Goal: Task Accomplishment & Management: Use online tool/utility

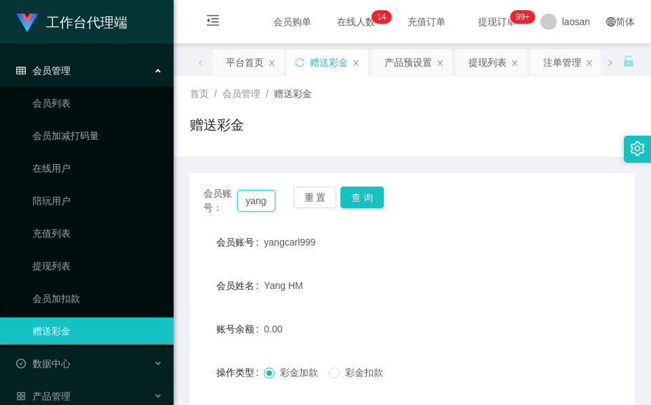
click at [265, 206] on input "yangcarl999" at bounding box center [256, 201] width 38 height 22
click at [377, 198] on button "查 询" at bounding box center [362, 198] width 43 height 22
click at [377, 198] on div "会员账号： yangcarl999 重 置 查 询" at bounding box center [412, 201] width 445 height 28
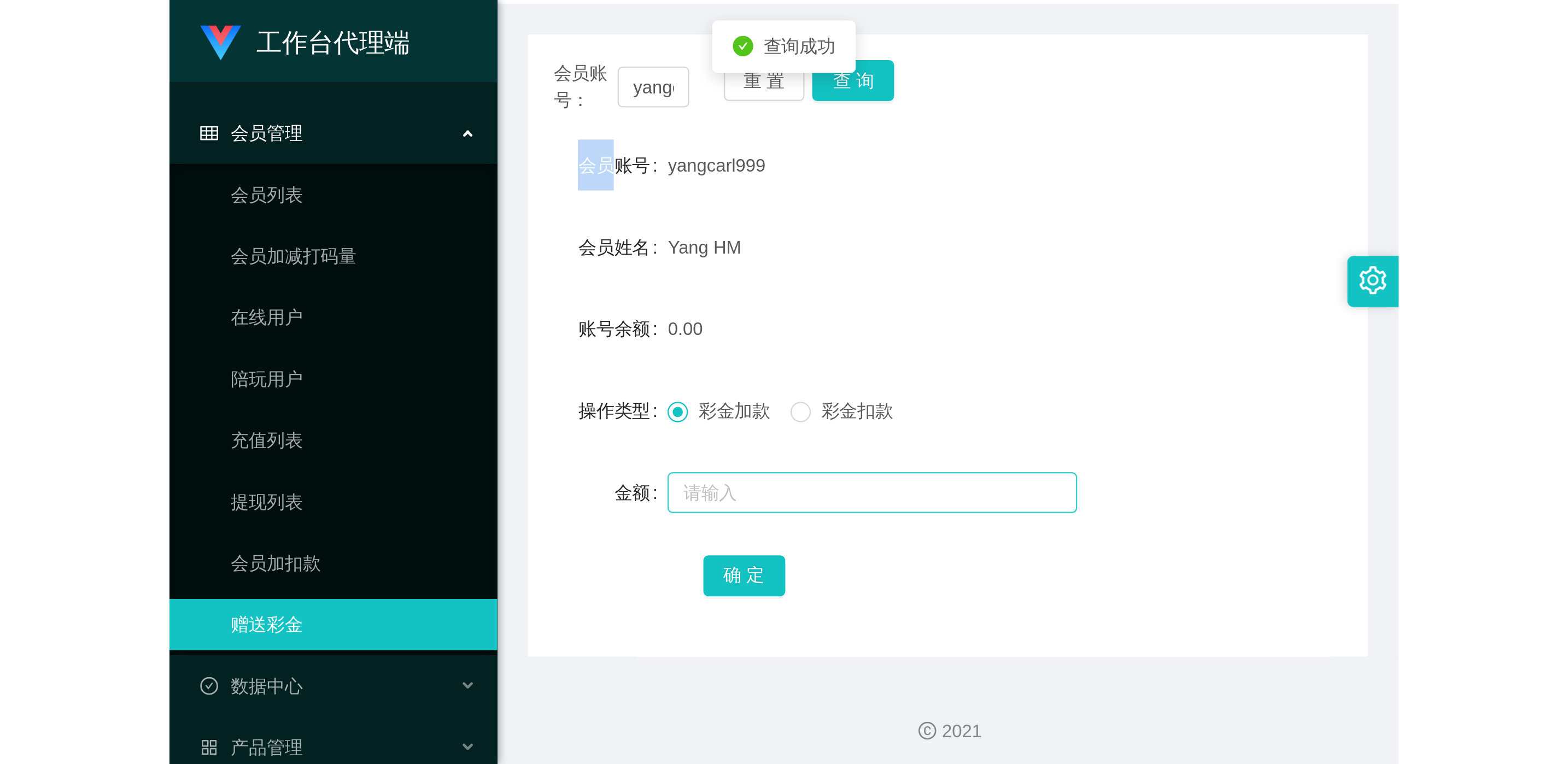
scroll to position [130, 0]
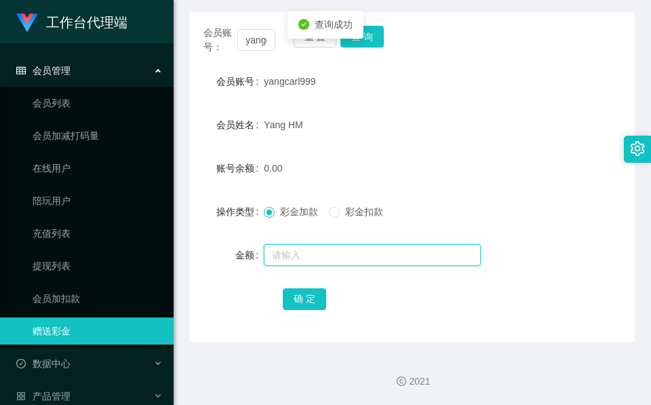
click at [353, 254] on input "text" at bounding box center [372, 255] width 217 height 22
type input "56"
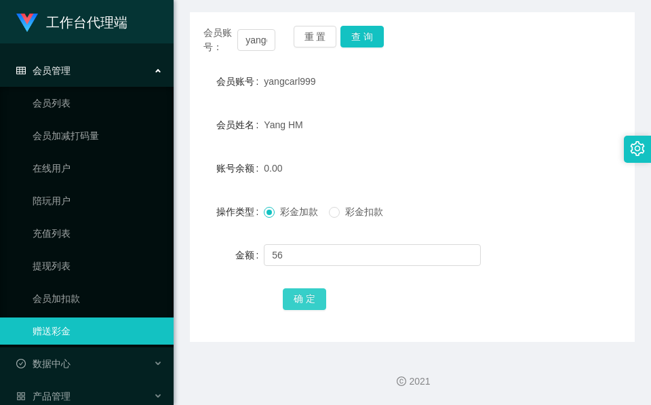
click at [318, 292] on button "确 定" at bounding box center [304, 299] width 43 height 22
click at [316, 293] on button "确 定" at bounding box center [304, 299] width 43 height 22
click at [368, 37] on button "查 询" at bounding box center [362, 37] width 43 height 22
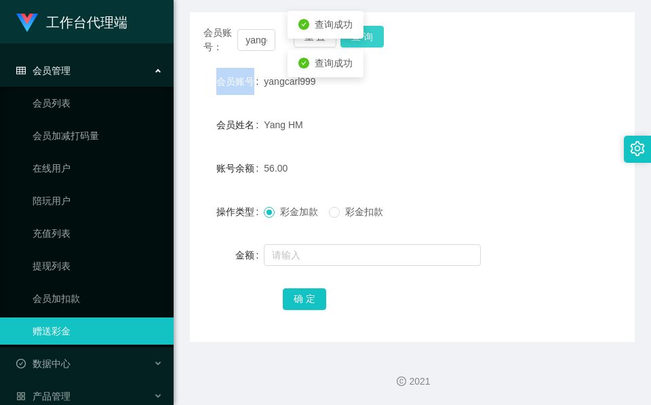
click at [368, 37] on div "会员账号： yangcarl999 重 置 查 询" at bounding box center [412, 40] width 445 height 28
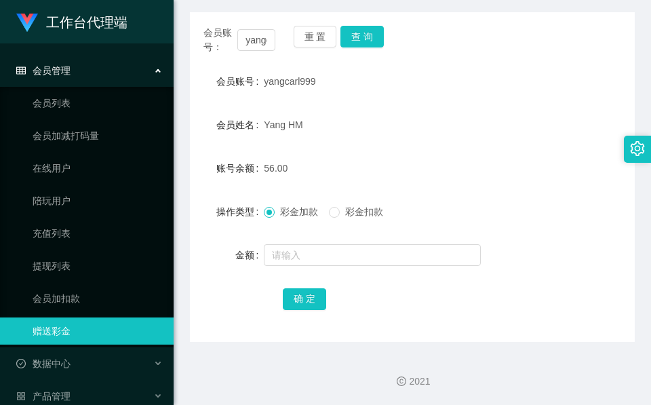
click at [387, 174] on div "56.00" at bounding box center [394, 168] width 260 height 27
click at [288, 84] on span "yangcarl999" at bounding box center [290, 81] width 52 height 11
copy span "yangcarl999"
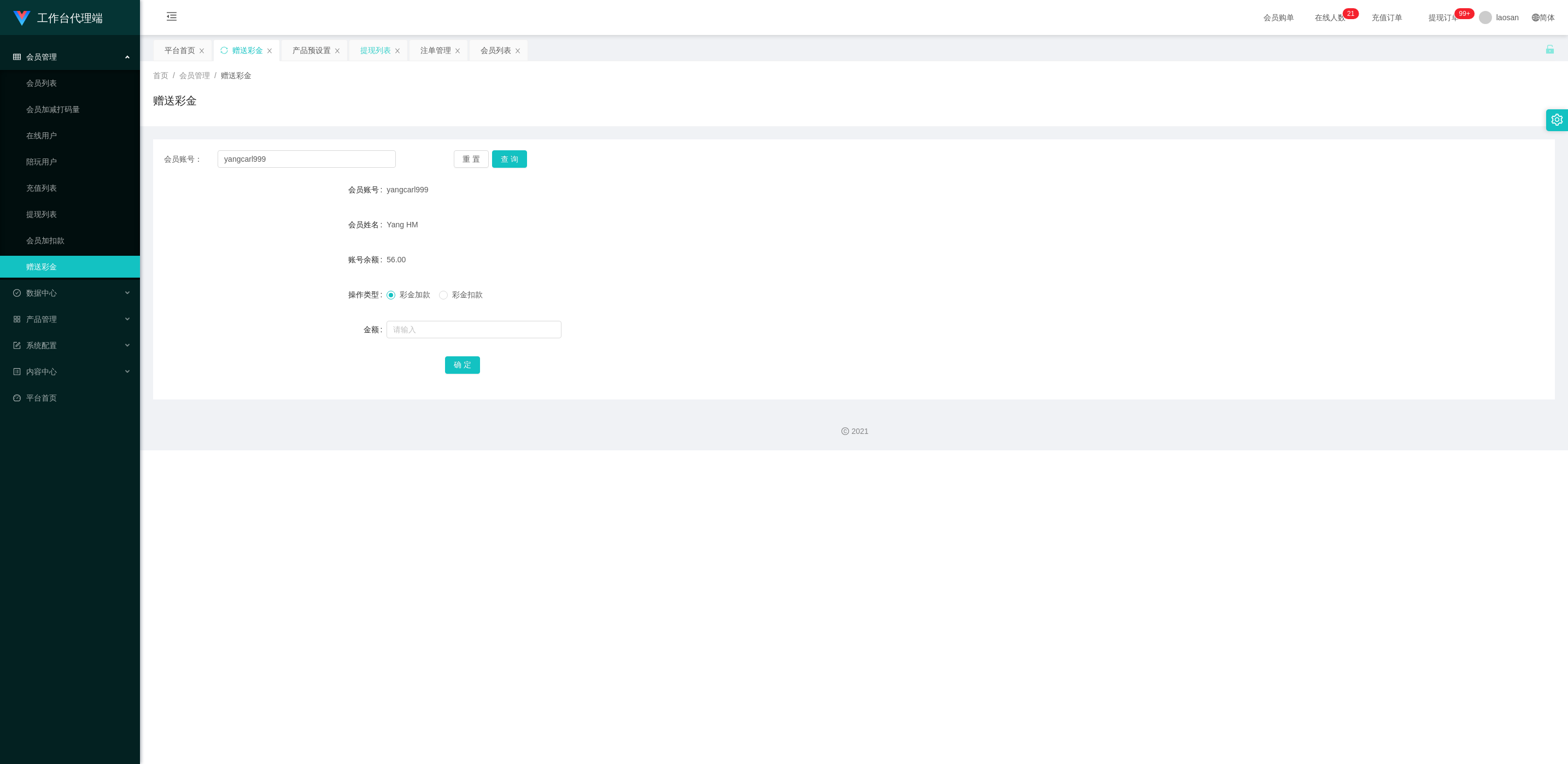
click at [388, 53] on div "提现列表" at bounding box center [375, 51] width 31 height 21
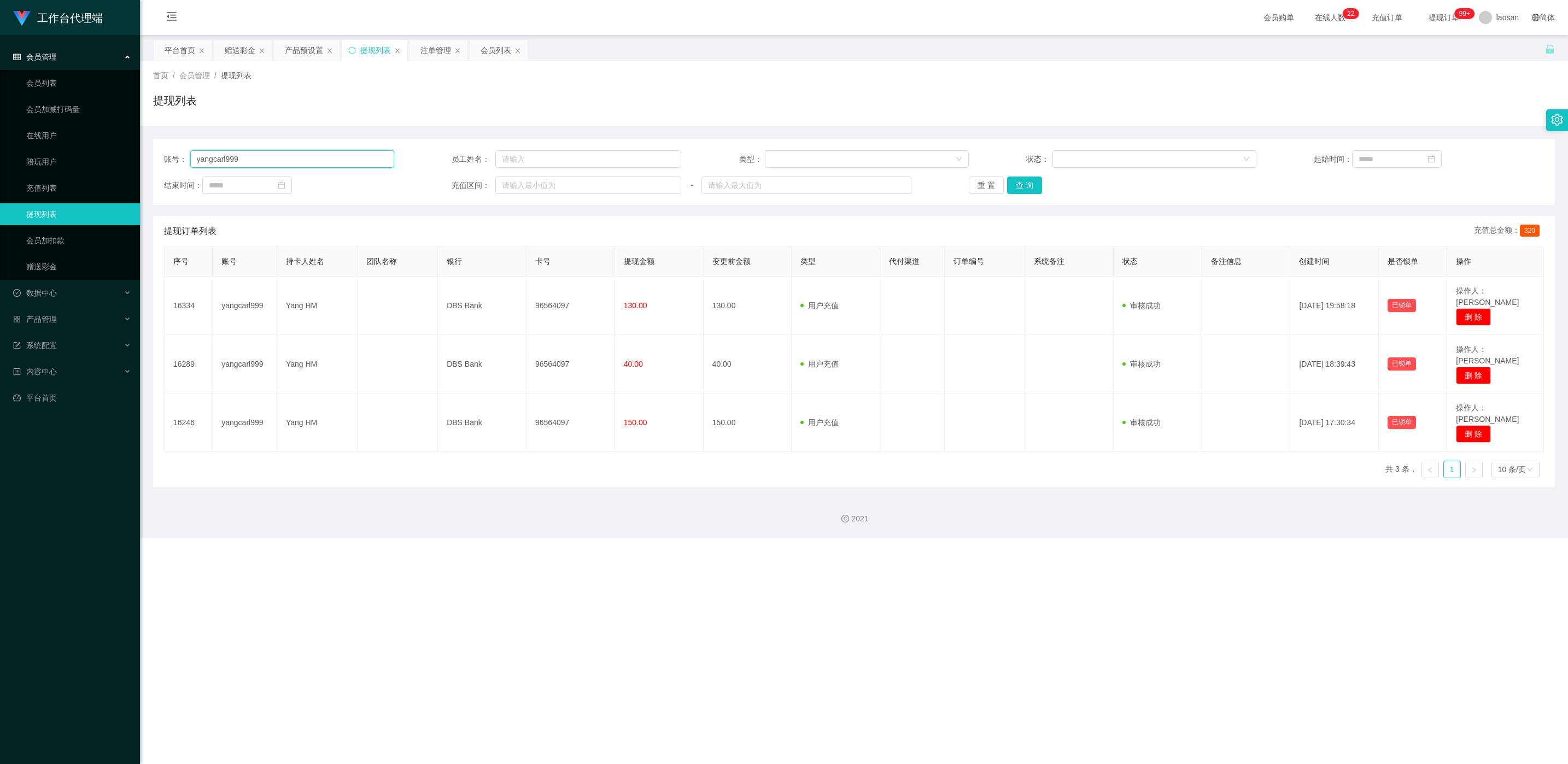
click at [309, 158] on input "yangcarl999" at bounding box center [292, 160] width 204 height 18
click at [525, 184] on button "查 询" at bounding box center [1024, 185] width 35 height 18
click at [525, 184] on div "重 置 查 询" at bounding box center [1084, 185] width 230 height 18
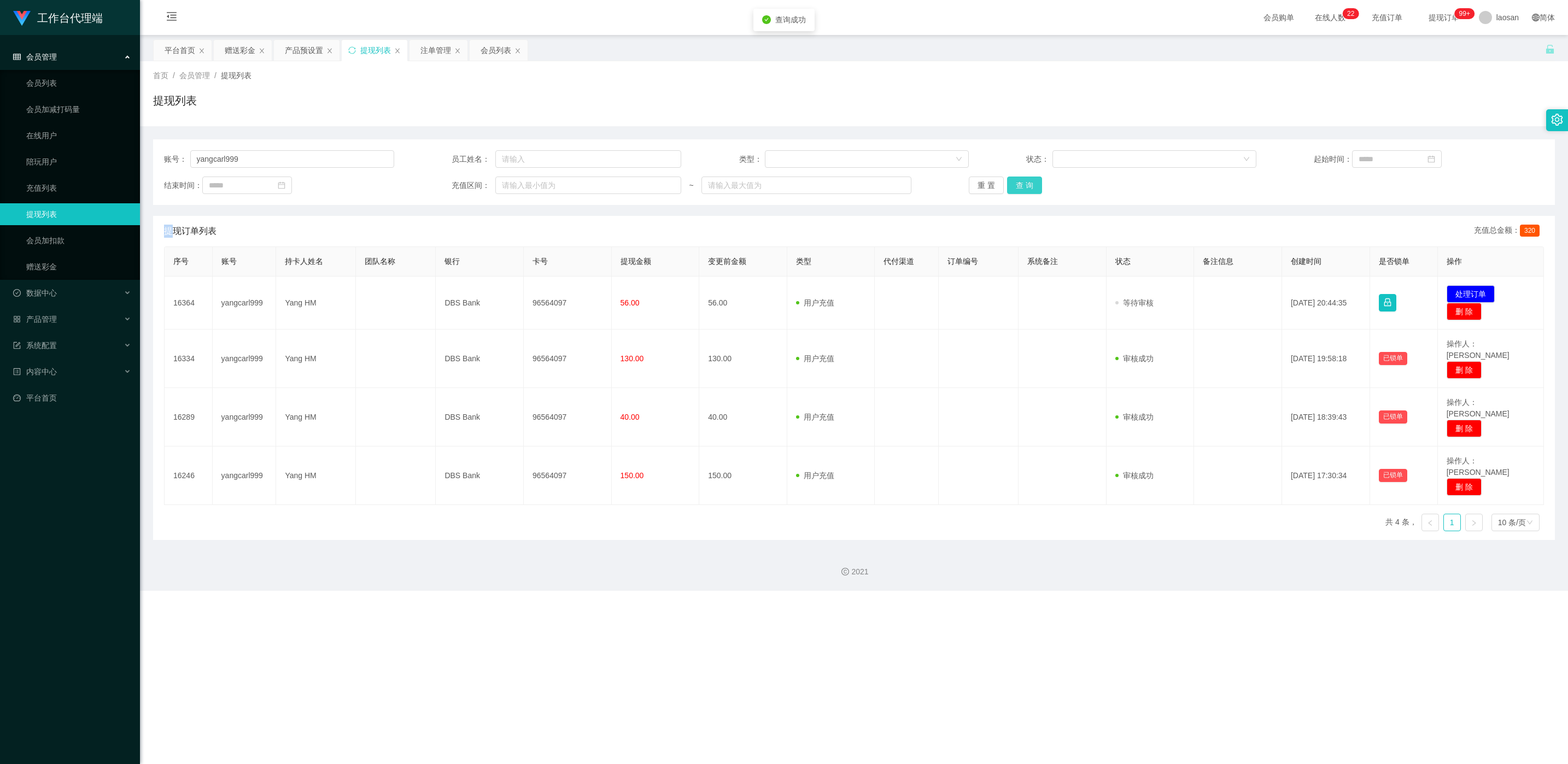
drag, startPoint x: 1030, startPoint y: 184, endPoint x: 1042, endPoint y: 186, distance: 12.2
click at [525, 185] on button "查 询" at bounding box center [1024, 185] width 35 height 18
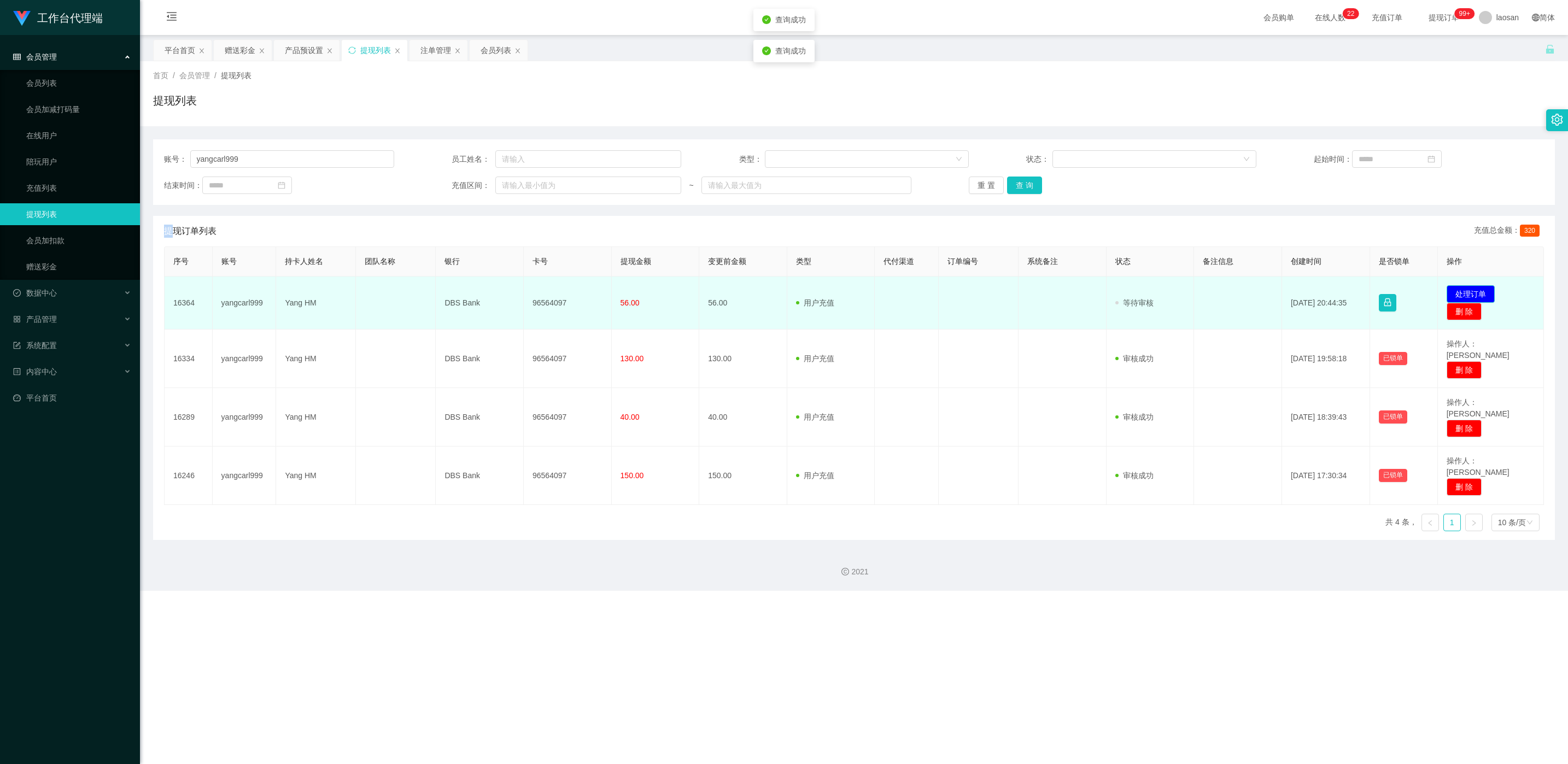
click at [525, 293] on button "处理订单" at bounding box center [1471, 294] width 48 height 18
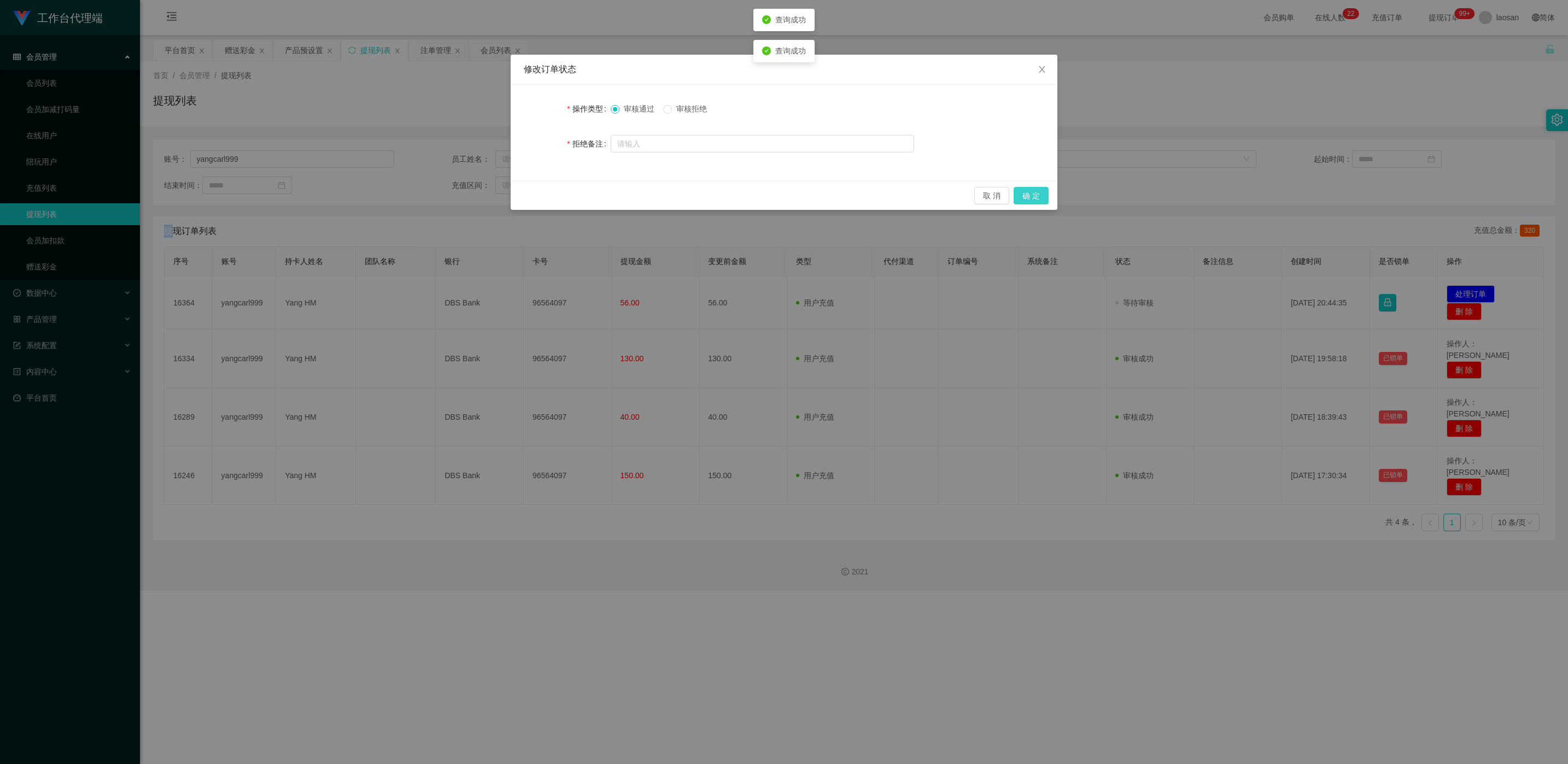
click at [525, 194] on button "确 定" at bounding box center [1031, 196] width 35 height 18
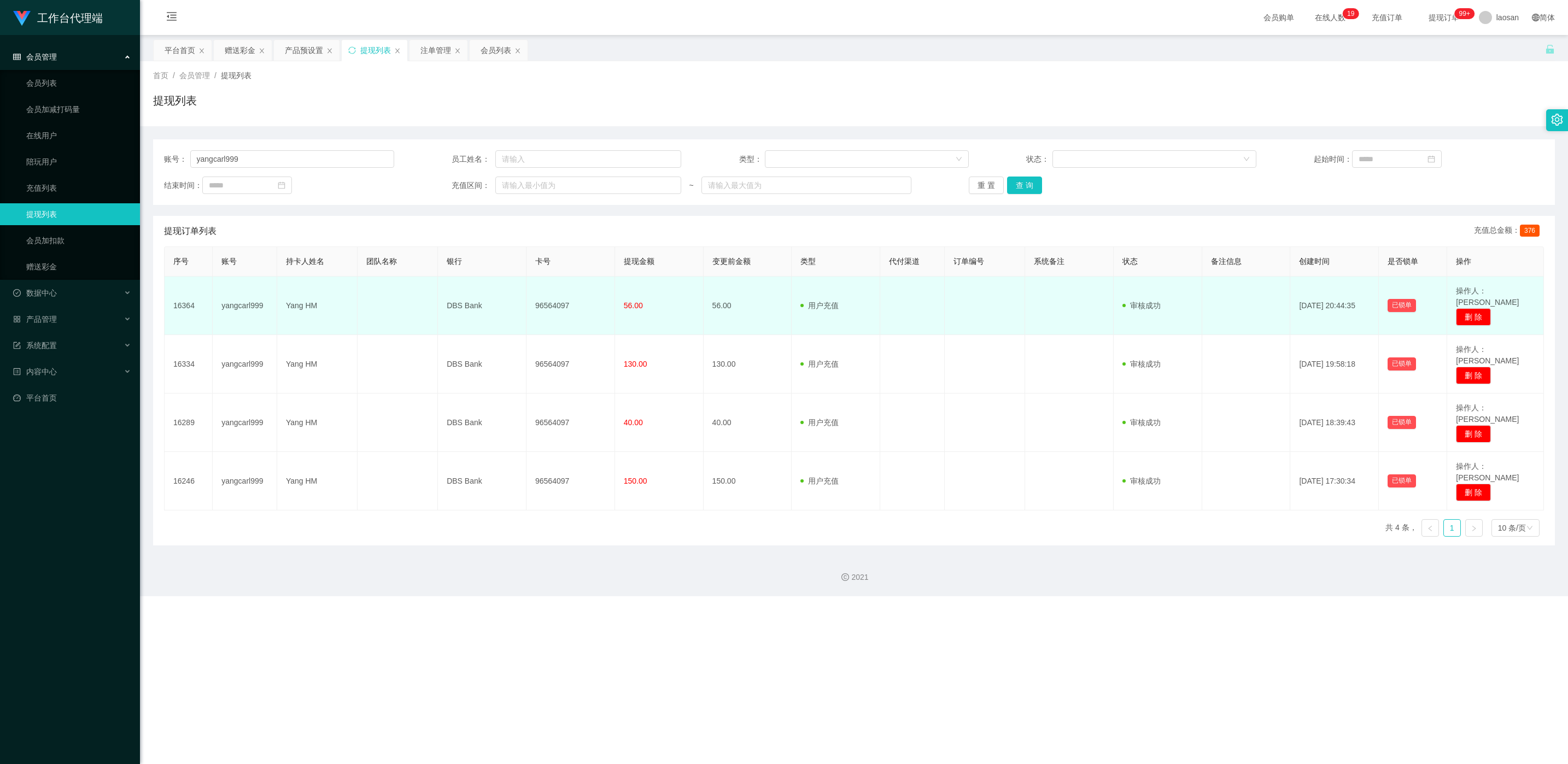
click at [525, 297] on td "96564097" at bounding box center [570, 305] width 89 height 59
copy td "96564097"
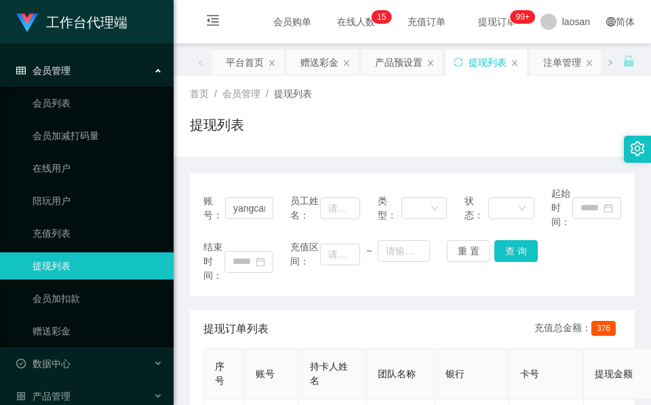
click at [328, 14] on div "会员购单 在线人数 0 1 2 3 4 5 6 7 8 9 0 1 2 3 4 5 6 7 8 9 0 1 2 3 4 5 6 7 8 9 0 1 2 3 4…" at bounding box center [413, 22] width 478 height 44
